Goal: Participate in discussion: Engage in conversation with other users on a specific topic

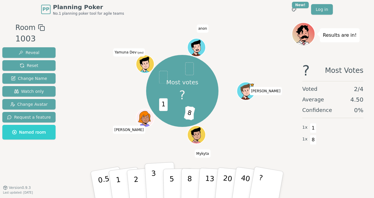
click at [153, 178] on p "3" at bounding box center [154, 185] width 6 height 32
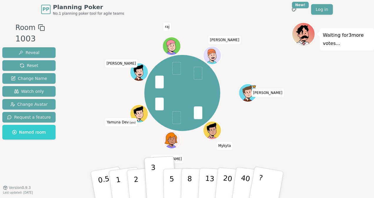
click at [309, 40] on div at bounding box center [304, 41] width 22 height 20
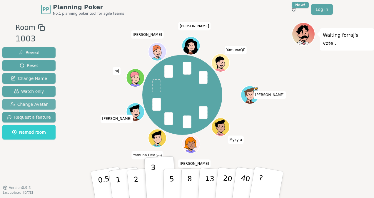
click at [11, 105] on span "Change Avatar" at bounding box center [29, 104] width 38 height 6
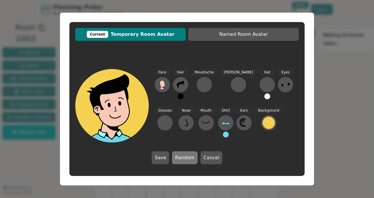
click at [189, 160] on button "Random" at bounding box center [184, 157] width 25 height 13
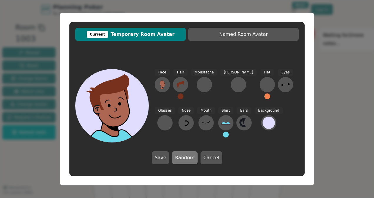
click at [189, 160] on button "Random" at bounding box center [184, 157] width 25 height 13
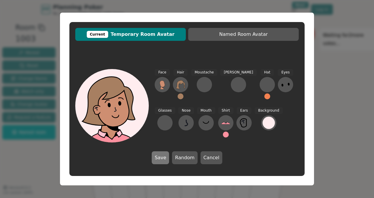
click at [165, 161] on button "Save" at bounding box center [160, 157] width 17 height 13
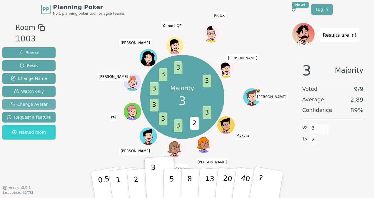
click at [29, 105] on span "Change Avatar" at bounding box center [29, 104] width 38 height 6
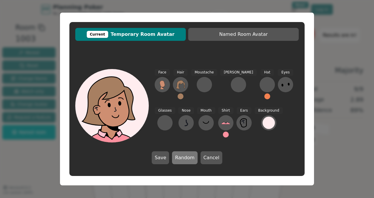
click at [185, 158] on button "Random" at bounding box center [184, 157] width 25 height 13
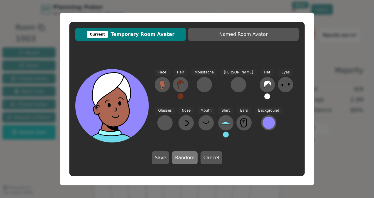
click at [185, 158] on button "Random" at bounding box center [184, 157] width 25 height 13
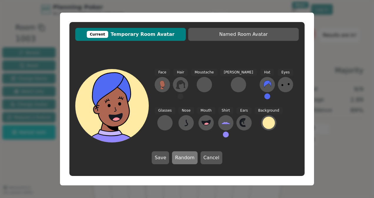
click at [185, 158] on button "Random" at bounding box center [184, 157] width 25 height 13
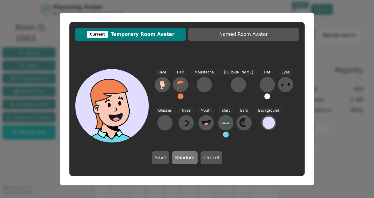
click at [185, 158] on button "Random" at bounding box center [184, 157] width 25 height 13
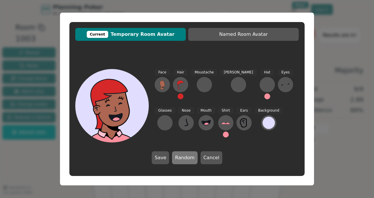
click at [185, 158] on button "Random" at bounding box center [184, 157] width 25 height 13
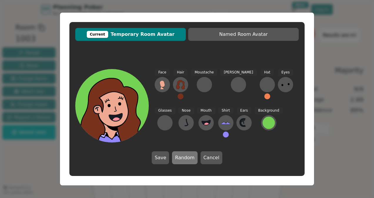
click at [185, 158] on button "Random" at bounding box center [184, 157] width 25 height 13
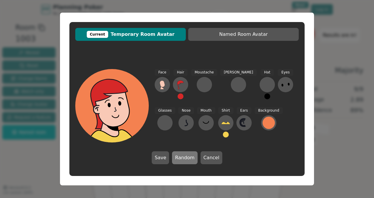
click at [189, 158] on button "Random" at bounding box center [184, 157] width 25 height 13
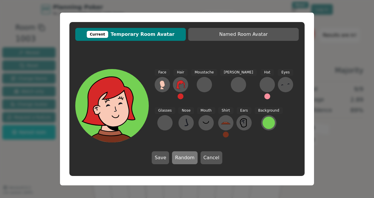
click at [186, 158] on button "Random" at bounding box center [184, 157] width 25 height 13
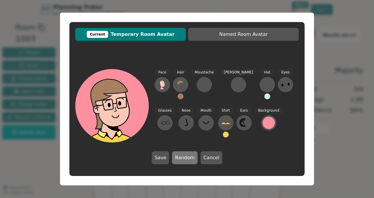
click at [186, 158] on button "Random" at bounding box center [184, 157] width 25 height 13
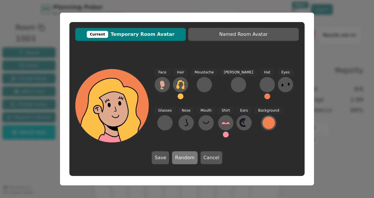
click at [186, 158] on button "Random" at bounding box center [184, 157] width 25 height 13
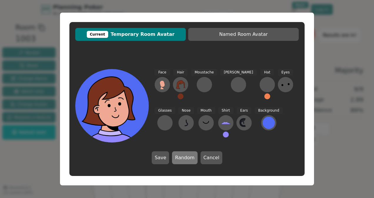
click at [186, 158] on button "Random" at bounding box center [184, 157] width 25 height 13
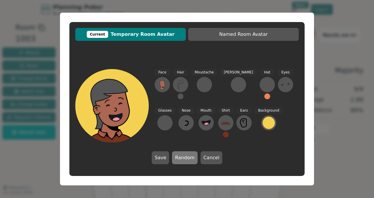
click at [186, 158] on button "Random" at bounding box center [184, 157] width 25 height 13
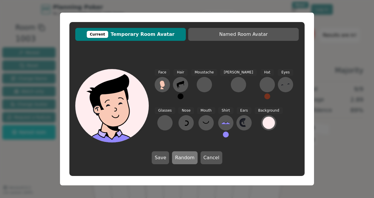
click at [186, 158] on button "Random" at bounding box center [184, 157] width 25 height 13
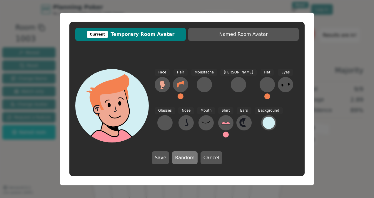
click at [186, 158] on button "Random" at bounding box center [184, 157] width 25 height 13
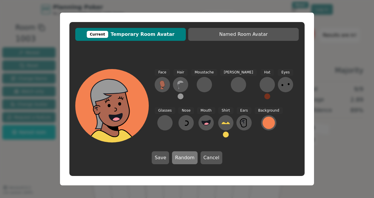
click at [186, 158] on button "Random" at bounding box center [184, 157] width 25 height 13
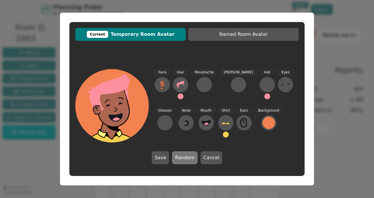
click at [186, 158] on button "Random" at bounding box center [184, 157] width 25 height 13
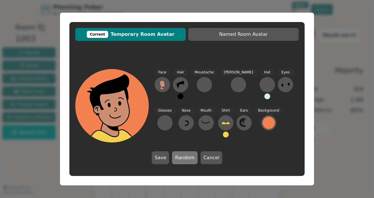
click at [186, 158] on button "Random" at bounding box center [184, 157] width 25 height 13
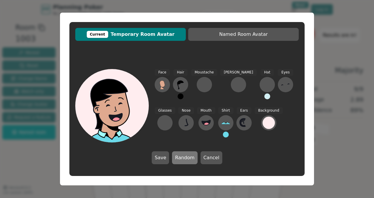
click at [186, 158] on button "Random" at bounding box center [184, 157] width 25 height 13
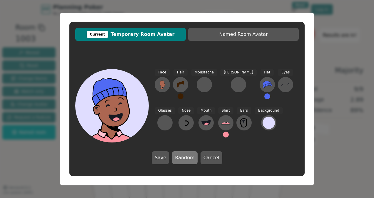
click at [186, 158] on button "Random" at bounding box center [184, 157] width 25 height 13
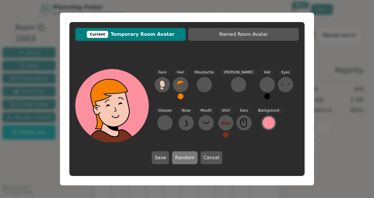
click at [186, 158] on button "Random" at bounding box center [184, 157] width 25 height 13
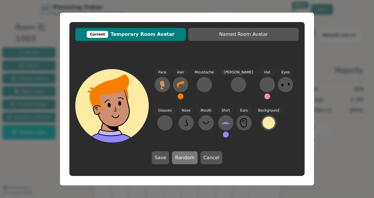
click at [186, 158] on button "Random" at bounding box center [184, 157] width 25 height 13
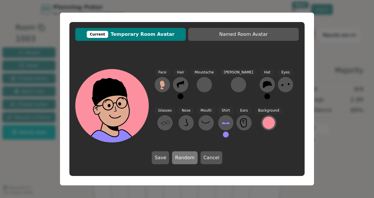
click at [186, 158] on button "Random" at bounding box center [184, 157] width 25 height 13
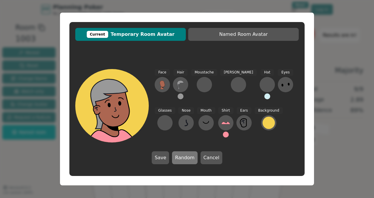
click at [186, 158] on button "Random" at bounding box center [184, 157] width 25 height 13
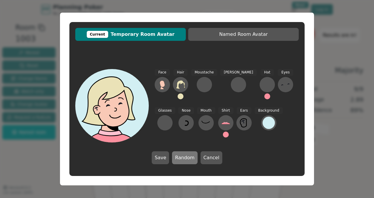
click at [186, 158] on button "Random" at bounding box center [184, 157] width 25 height 13
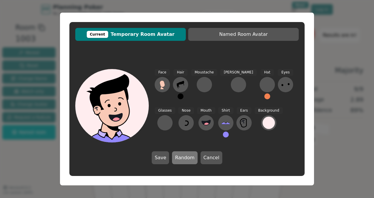
click at [186, 158] on button "Random" at bounding box center [184, 157] width 25 height 13
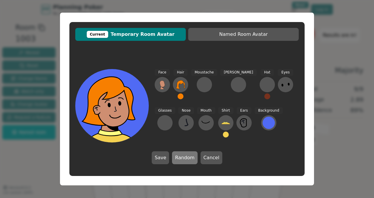
click at [186, 158] on button "Random" at bounding box center [184, 157] width 25 height 13
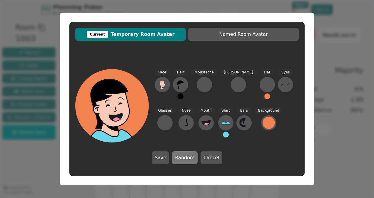
click at [186, 158] on button "Random" at bounding box center [184, 157] width 25 height 13
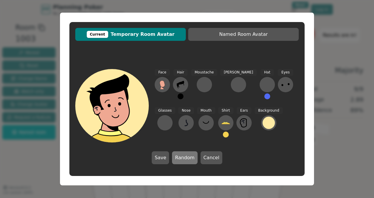
click at [186, 158] on button "Random" at bounding box center [184, 157] width 25 height 13
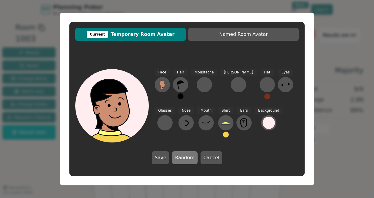
click at [186, 158] on button "Random" at bounding box center [184, 157] width 25 height 13
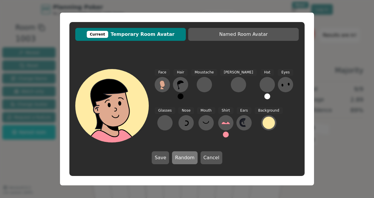
click at [186, 158] on button "Random" at bounding box center [184, 157] width 25 height 13
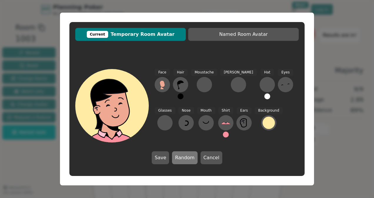
click at [186, 158] on button "Random" at bounding box center [184, 157] width 25 height 13
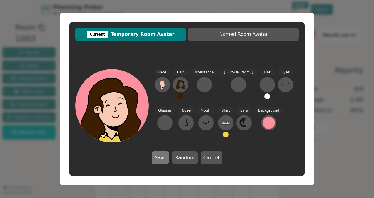
click at [160, 158] on button "Save" at bounding box center [160, 157] width 17 height 13
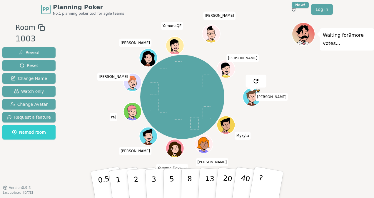
click at [267, 146] on div "[PERSON_NAME] [PERSON_NAME] (you) [PERSON_NAME] [PERSON_NAME] [PERSON_NAME] Yam…" at bounding box center [182, 97] width 219 height 128
click at [153, 179] on p "3" at bounding box center [154, 185] width 6 height 32
click at [331, 113] on div "Waiting for 8 more votes..." at bounding box center [333, 103] width 82 height 162
click at [138, 178] on button "2" at bounding box center [143, 185] width 34 height 47
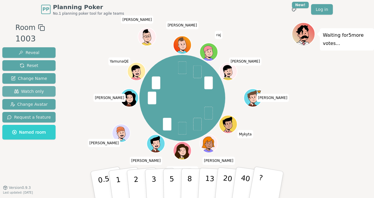
click at [31, 88] on button "Watch only" at bounding box center [28, 91] width 53 height 11
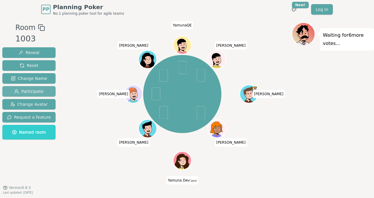
click at [30, 91] on span "Participate" at bounding box center [28, 91] width 29 height 6
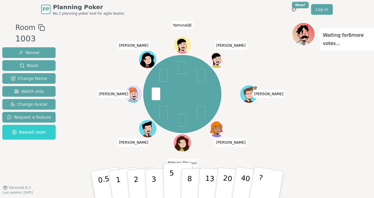
click at [174, 179] on button "5" at bounding box center [178, 185] width 30 height 45
